Goal: Information Seeking & Learning: Find specific page/section

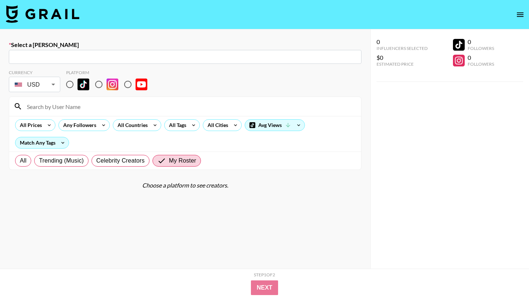
click at [60, 11] on img at bounding box center [43, 14] width 74 height 18
click at [58, 13] on img at bounding box center [43, 14] width 74 height 18
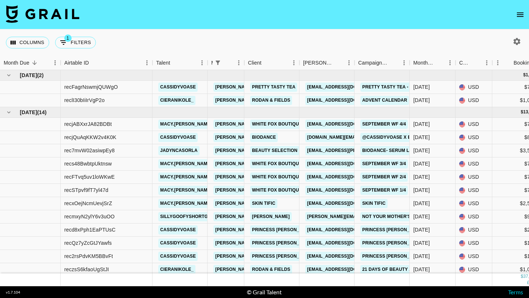
click at [516, 43] on icon "button" at bounding box center [517, 41] width 7 height 7
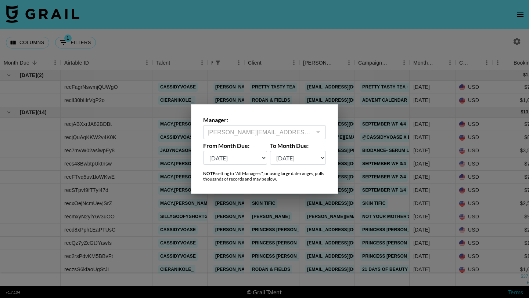
click at [244, 155] on select "[DATE] Aug '[DATE] Jun '[DATE] Apr '[DATE] Feb '[DATE] Dec '[DATE] Oct '[DATE] …" at bounding box center [235, 158] width 64 height 14
select select "[DATE]"
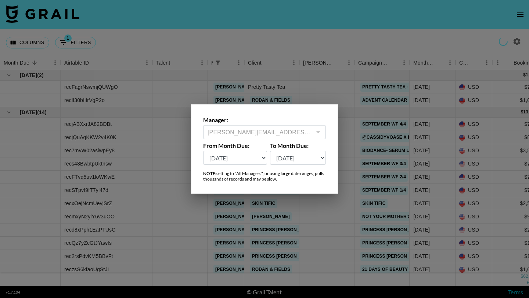
click at [373, 45] on div at bounding box center [264, 149] width 529 height 298
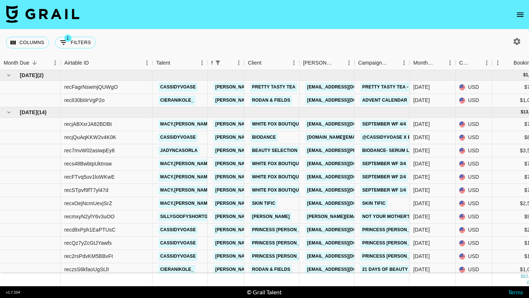
click at [520, 16] on icon "open drawer" at bounding box center [520, 14] width 7 height 4
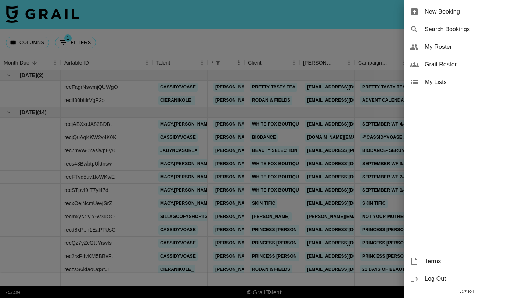
click at [341, 25] on div at bounding box center [264, 149] width 529 height 298
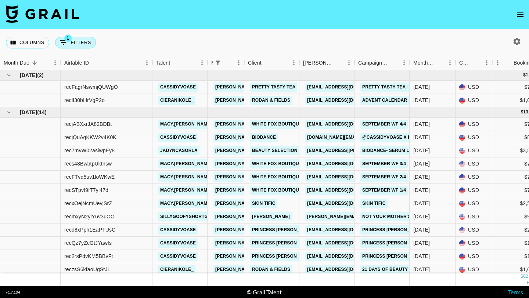
click at [75, 40] on button "1 Filters" at bounding box center [75, 43] width 41 height 12
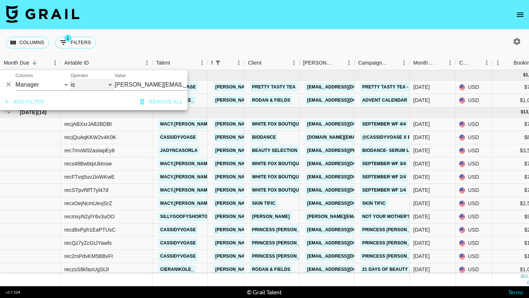
click at [99, 85] on select "is is not is any of is not any of" at bounding box center [93, 85] width 44 height 12
click at [69, 81] on select "Grail Platform ID Airtable ID Talent Manager Client [PERSON_NAME] Campaign (Typ…" at bounding box center [42, 85] width 55 height 12
select select "talentName"
select select "contains"
click at [146, 84] on input "Value" at bounding box center [150, 85] width 70 height 12
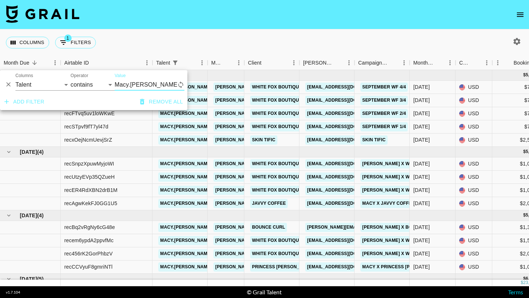
type input "Macy.[PERSON_NAME]"
click at [235, 44] on div "Columns 1 Filters + Booking" at bounding box center [264, 42] width 529 height 26
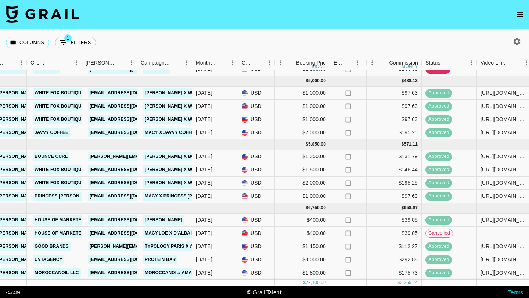
scroll to position [0, 218]
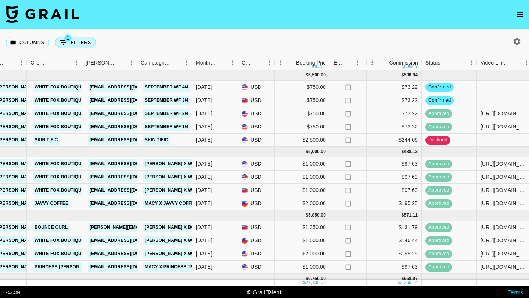
click at [86, 42] on button "1 Filters" at bounding box center [75, 43] width 41 height 12
select select "talentName"
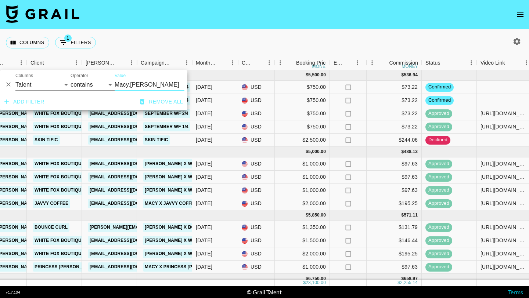
click at [161, 28] on nav at bounding box center [264, 14] width 529 height 29
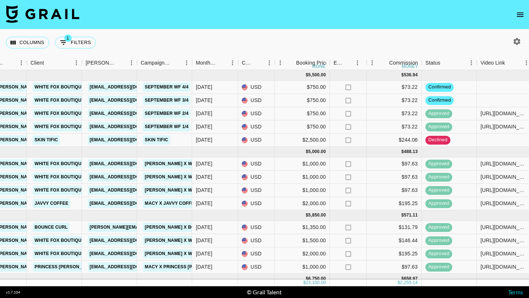
click at [516, 41] on icon "button" at bounding box center [517, 41] width 9 height 9
select select "[DATE]"
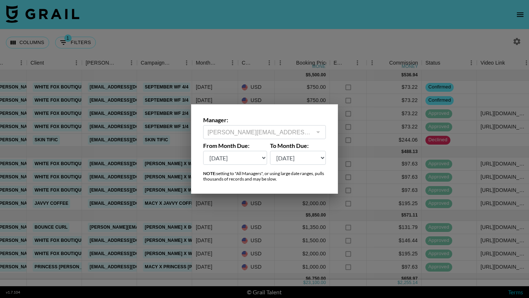
click at [238, 156] on select "[DATE] Aug '[DATE] Jun '[DATE] Apr '[DATE] Feb '[DATE] Dec '[DATE] Oct '[DATE] …" at bounding box center [235, 158] width 64 height 14
click at [347, 36] on div at bounding box center [264, 149] width 529 height 298
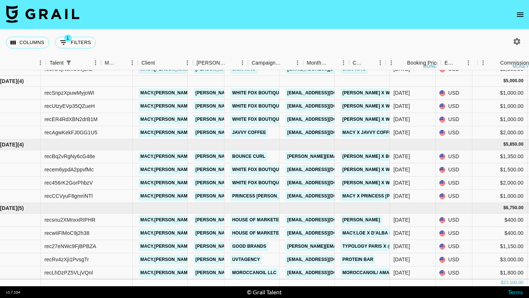
scroll to position [71, 0]
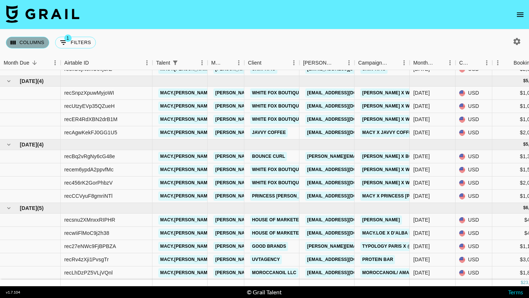
click at [25, 39] on button "Columns" at bounding box center [27, 43] width 43 height 12
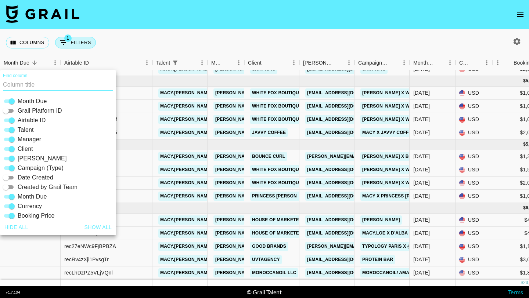
click at [71, 44] on button "1 Filters" at bounding box center [75, 43] width 41 height 12
select select "talentName"
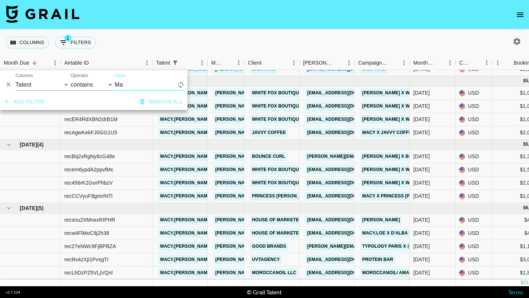
type input "M"
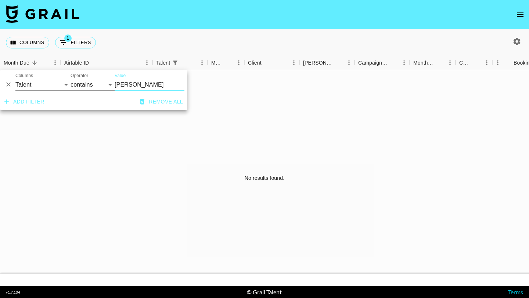
scroll to position [0, 0]
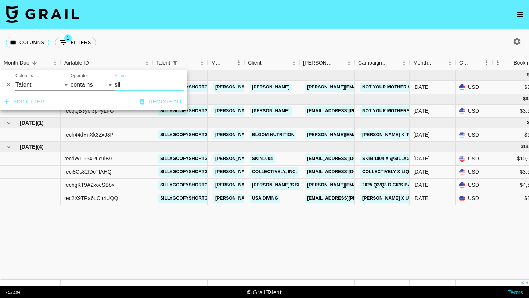
type input "sil"
click at [311, 37] on div "Columns 1 Filters + Booking" at bounding box center [264, 42] width 529 height 26
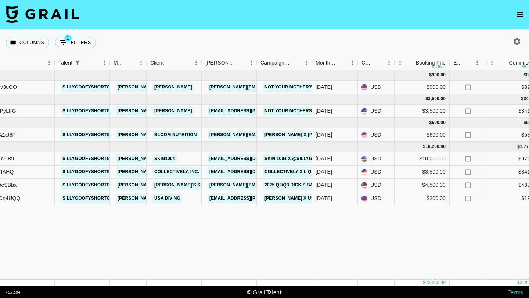
scroll to position [0, 97]
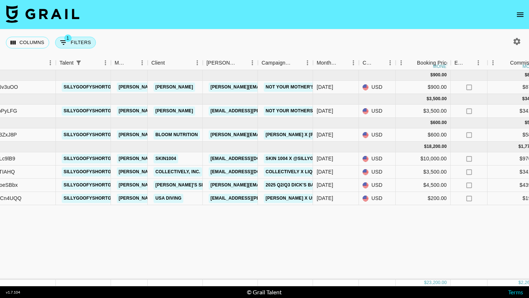
click at [69, 42] on button "1 Filters" at bounding box center [75, 43] width 41 height 12
select select "talentName"
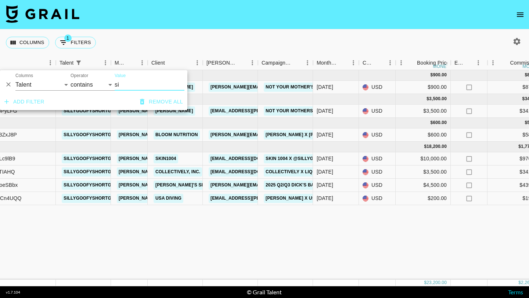
type input "s"
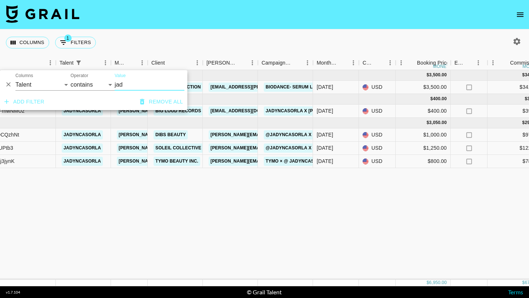
type input "jad"
click at [208, 223] on div "[DATE] ( 1 ) $ 3,500.00 $ 341.69 rec7mvW02asiwpEy8 [PERSON_NAME] [PERSON_NAME][…" at bounding box center [513, 175] width 1220 height 210
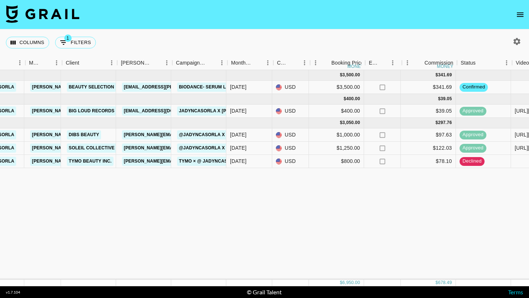
scroll to position [0, 182]
click at [66, 39] on span "1" at bounding box center [67, 38] width 7 height 7
select select "talentName"
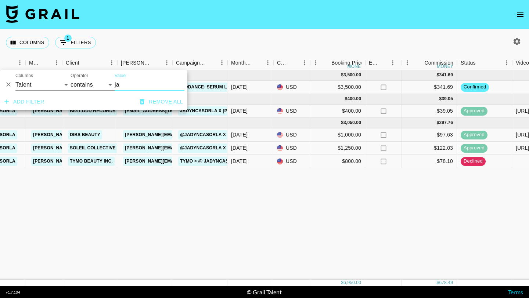
type input "j"
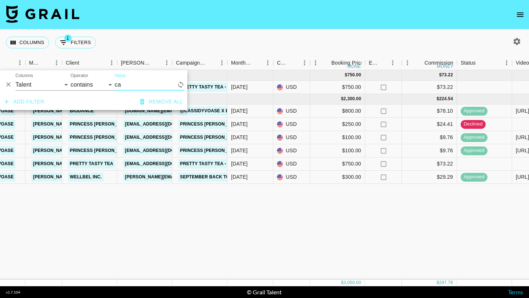
type input "c"
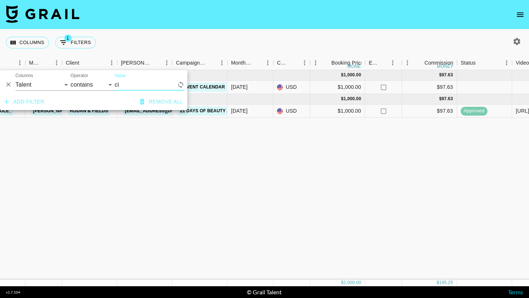
type input "c"
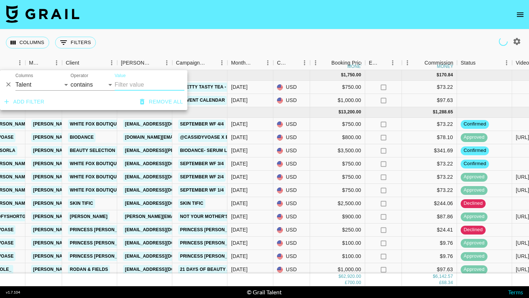
click at [169, 43] on div "Columns 0 Filters + Booking" at bounding box center [264, 42] width 529 height 26
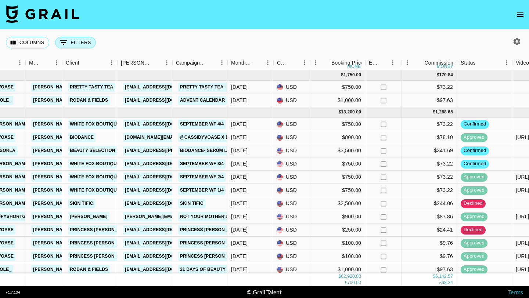
click at [81, 39] on button "0 Filters" at bounding box center [75, 43] width 41 height 12
select select "talentName"
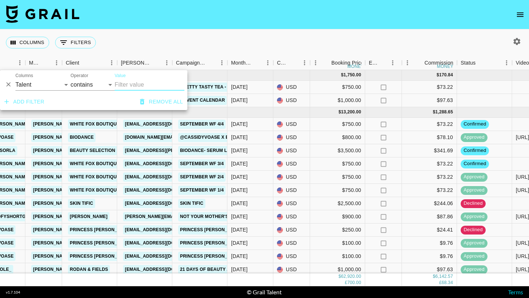
click at [7, 84] on icon "Delete" at bounding box center [8, 84] width 7 height 7
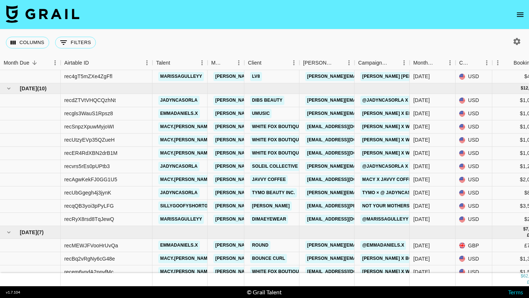
scroll to position [482, 0]
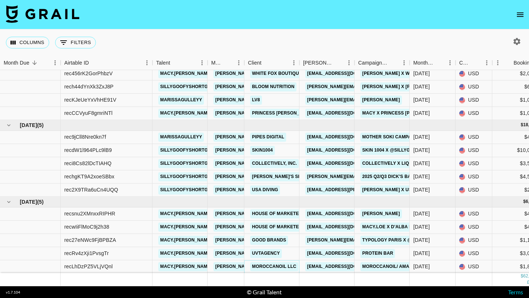
click at [280, 265] on link "Moroccanoil LLC" at bounding box center [274, 266] width 48 height 9
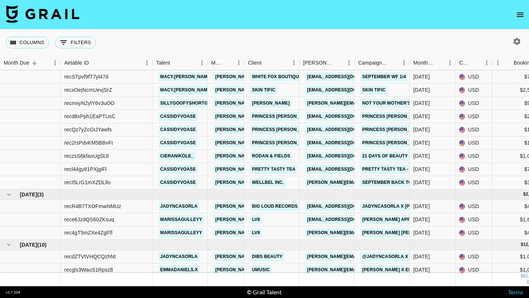
scroll to position [0, 0]
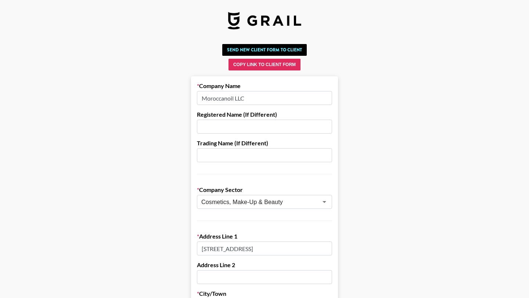
drag, startPoint x: 235, startPoint y: 99, endPoint x: 191, endPoint y: 99, distance: 43.4
